Goal: Share content

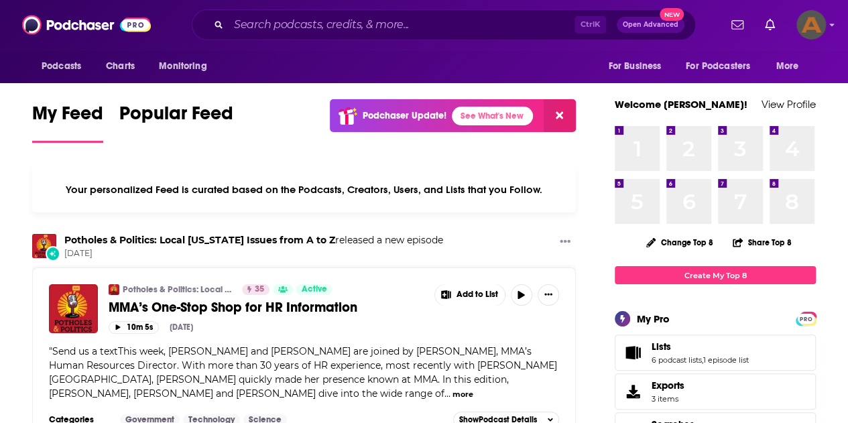
click at [839, 26] on div "Podcasts Charts Monitoring Ctrl K Open Advanced New For Business For Podcasters…" at bounding box center [424, 25] width 848 height 50
click at [835, 24] on icon "Show profile menu" at bounding box center [832, 25] width 5 height 3
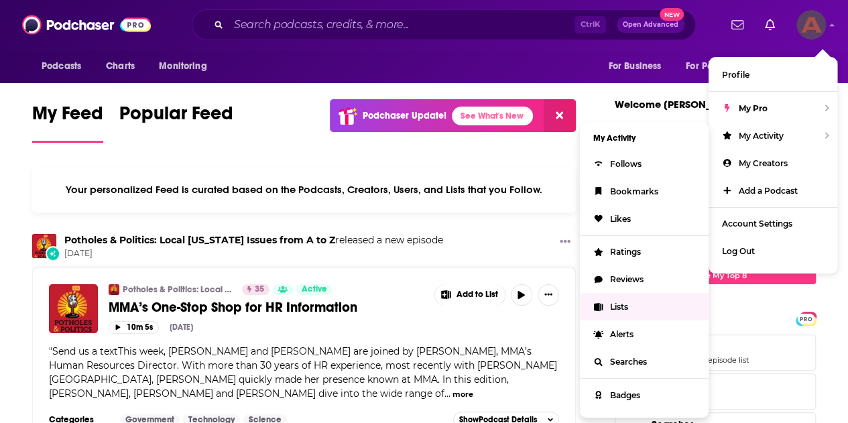
click at [622, 305] on span "Lists" at bounding box center [619, 307] width 18 height 10
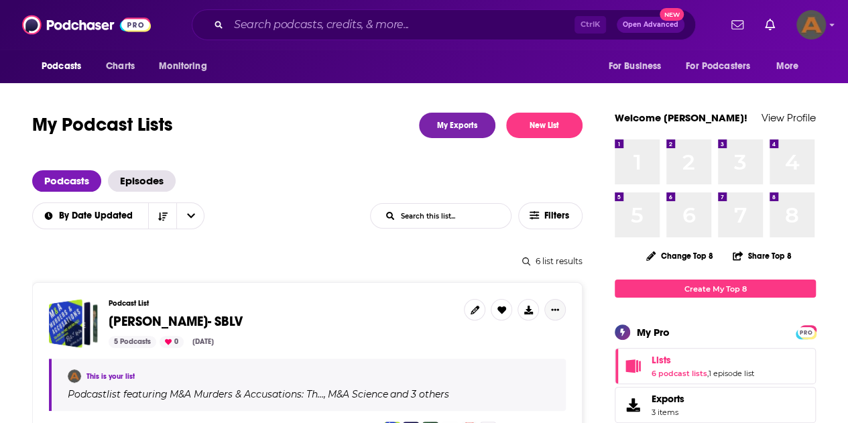
click at [560, 306] on button "Show More Button" at bounding box center [554, 309] width 21 height 21
click at [465, 279] on button "Share" at bounding box center [509, 277] width 129 height 25
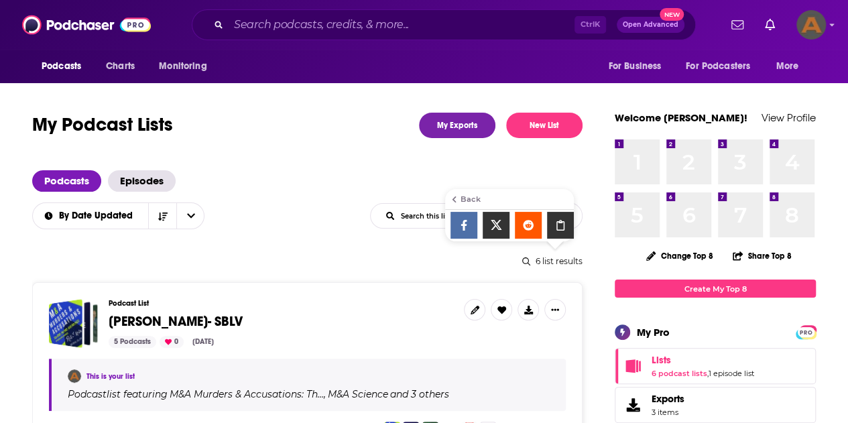
click at [562, 223] on icon "Show additional menu" at bounding box center [560, 225] width 27 height 11
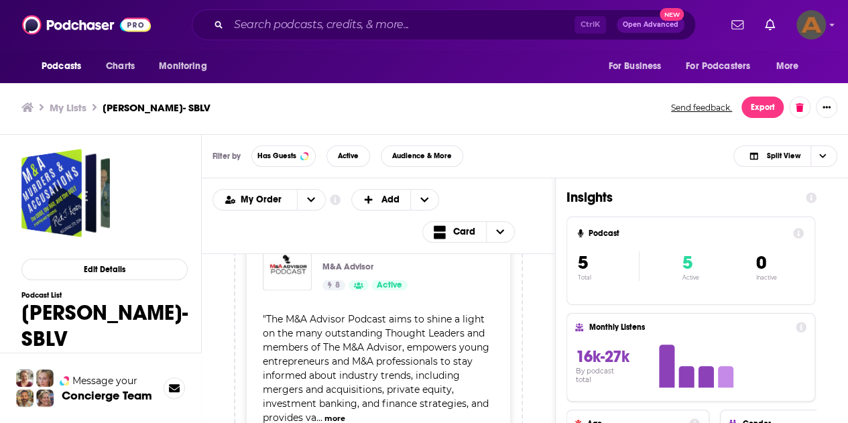
scroll to position [1408, 0]
